Goal: Task Accomplishment & Management: Manage account settings

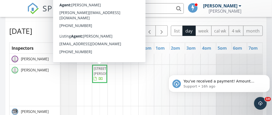
click at [101, 76] on span "[STREET_ADDRESS][PERSON_NAME]" at bounding box center [109, 71] width 30 height 10
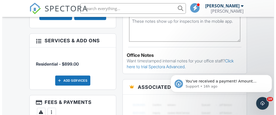
scroll to position [369, 0]
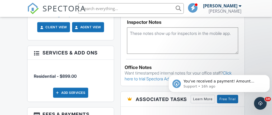
click at [79, 91] on div "Add Services" at bounding box center [70, 93] width 35 height 10
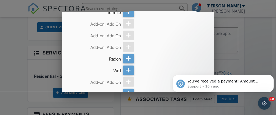
scroll to position [132, 0]
click at [126, 58] on icon at bounding box center [128, 58] width 5 height 9
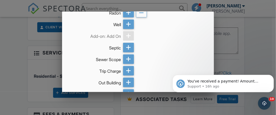
scroll to position [211, 0]
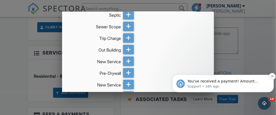
click at [271, 75] on icon "Dismiss notification" at bounding box center [271, 75] width 3 height 3
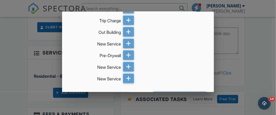
scroll to position [245, 0]
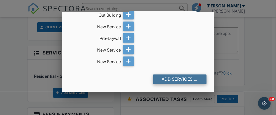
click at [182, 77] on div "Add Services (+ $175.0)" at bounding box center [179, 78] width 53 height 9
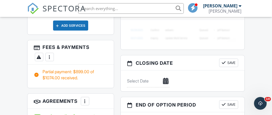
scroll to position [524, 0]
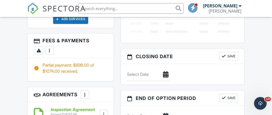
click at [49, 49] on div at bounding box center [49, 50] width 5 height 5
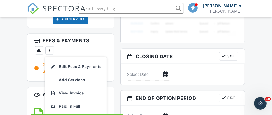
drag, startPoint x: 83, startPoint y: 103, endPoint x: 91, endPoint y: 94, distance: 11.7
click at [83, 103] on div "Paid In Full" at bounding box center [75, 106] width 51 height 6
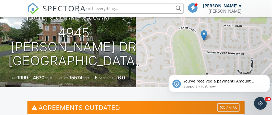
scroll to position [53, 0]
